Goal: Transaction & Acquisition: Obtain resource

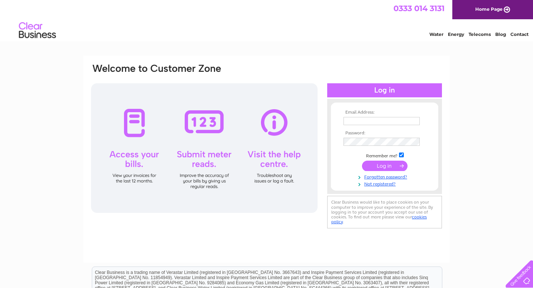
type input "paulbates777@gmail.com"
click at [389, 165] on input "submit" at bounding box center [385, 166] width 46 height 10
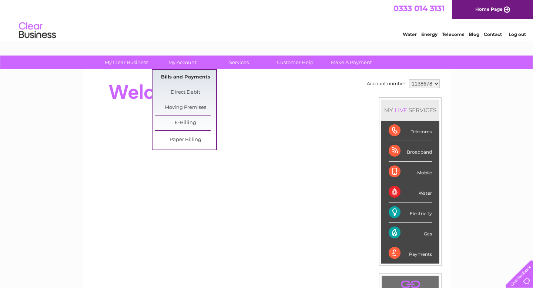
click at [179, 76] on link "Bills and Payments" at bounding box center [185, 77] width 61 height 15
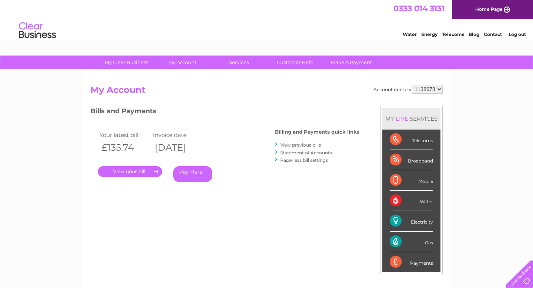
click at [138, 173] on link "." at bounding box center [130, 171] width 64 height 11
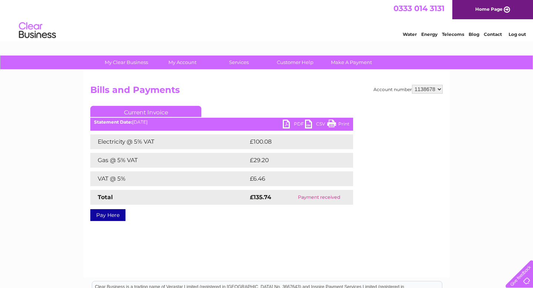
click at [265, 186] on td "£6.46" at bounding box center [292, 178] width 88 height 15
click at [265, 196] on strong "£135.74" at bounding box center [260, 197] width 21 height 7
click at [297, 125] on link "PDF" at bounding box center [294, 125] width 22 height 11
click at [516, 34] on link "Log out" at bounding box center [517, 34] width 17 height 6
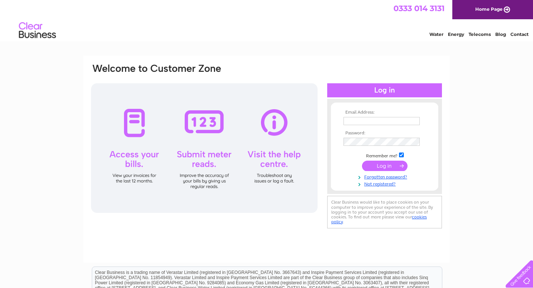
type input "[EMAIL_ADDRESS][DOMAIN_NAME]"
click at [379, 165] on input "submit" at bounding box center [385, 166] width 46 height 10
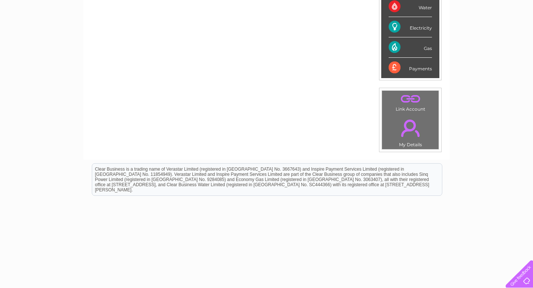
scroll to position [189, 0]
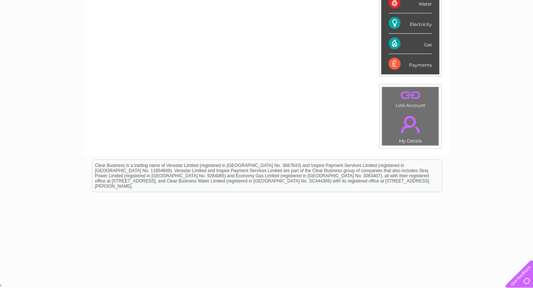
click at [408, 95] on link "." at bounding box center [410, 95] width 53 height 13
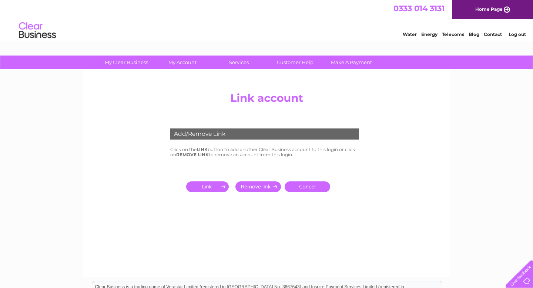
click at [211, 188] on input "submit" at bounding box center [209, 186] width 46 height 10
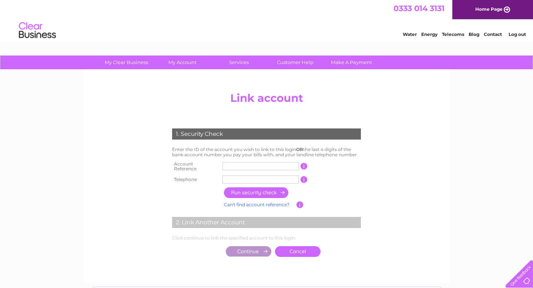
click at [237, 165] on input "text" at bounding box center [261, 166] width 76 height 8
click at [303, 164] on input "button" at bounding box center [304, 166] width 7 height 7
click at [305, 165] on input "button" at bounding box center [304, 166] width 7 height 7
click at [297, 246] on link "Cancel" at bounding box center [298, 251] width 46 height 11
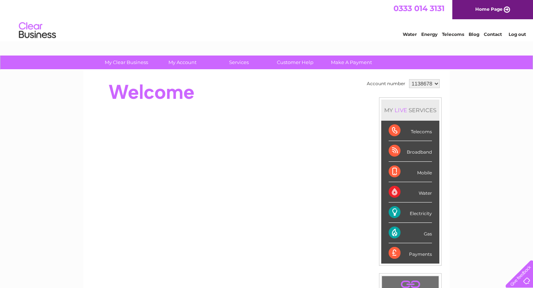
click at [436, 84] on select "1138678" at bounding box center [424, 83] width 31 height 9
click at [409, 79] on select "1138678" at bounding box center [424, 83] width 31 height 9
click at [525, 34] on link "Log out" at bounding box center [517, 34] width 17 height 6
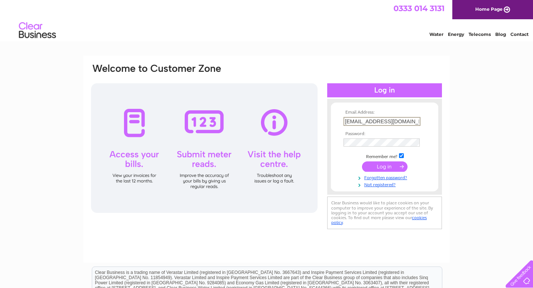
drag, startPoint x: 408, startPoint y: 120, endPoint x: 354, endPoint y: 119, distance: 53.7
click at [354, 119] on input "paulbates777@gmail.com" at bounding box center [382, 121] width 77 height 9
drag, startPoint x: 411, startPoint y: 123, endPoint x: 337, endPoint y: 126, distance: 74.1
click at [337, 126] on form "Email Address: lbates777@gmail.compau Password:" at bounding box center [384, 148] width 107 height 77
type input "l"
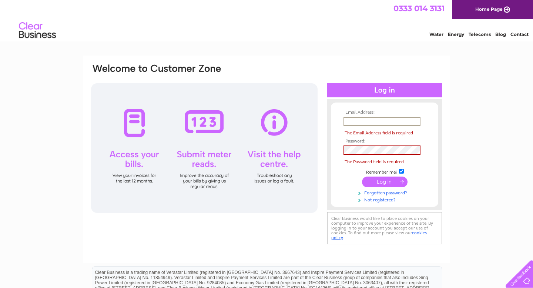
click at [371, 121] on input "text" at bounding box center [382, 121] width 77 height 9
type input "moniquebates777@gmail.com"
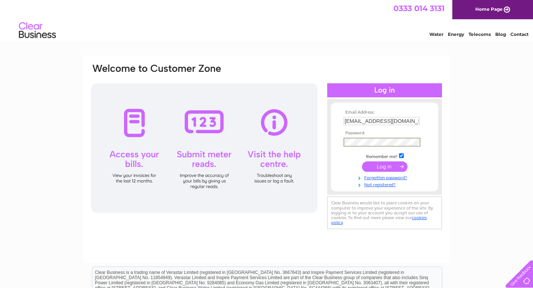
click at [366, 169] on input "submit" at bounding box center [385, 166] width 46 height 10
click at [375, 167] on input "submit" at bounding box center [385, 166] width 46 height 10
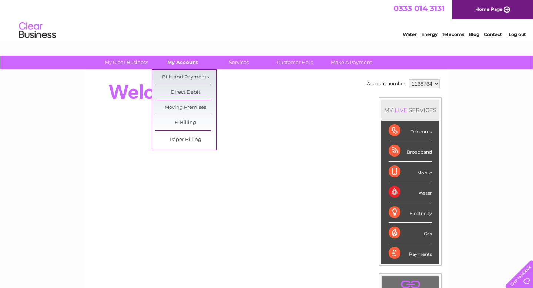
click at [189, 62] on link "My Account" at bounding box center [182, 63] width 61 height 14
click at [189, 76] on link "Bills and Payments" at bounding box center [185, 77] width 61 height 15
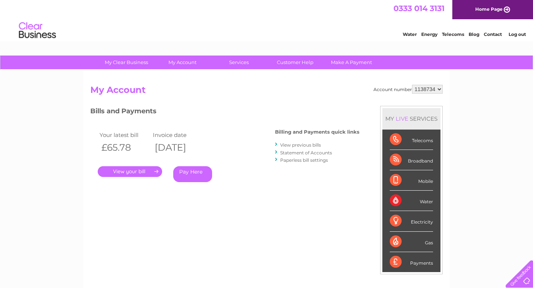
click at [131, 174] on link "." at bounding box center [130, 171] width 64 height 11
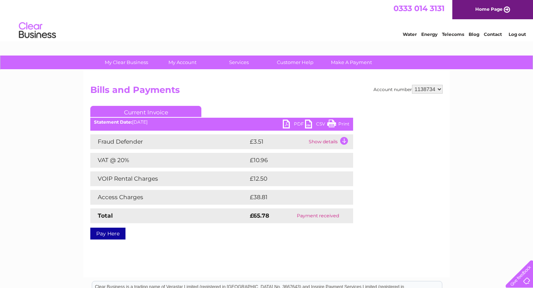
click at [291, 124] on link "PDF" at bounding box center [294, 125] width 22 height 11
